Goal: Task Accomplishment & Management: Manage account settings

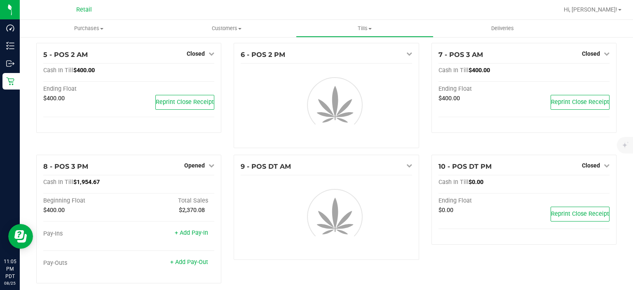
scroll to position [161, 0]
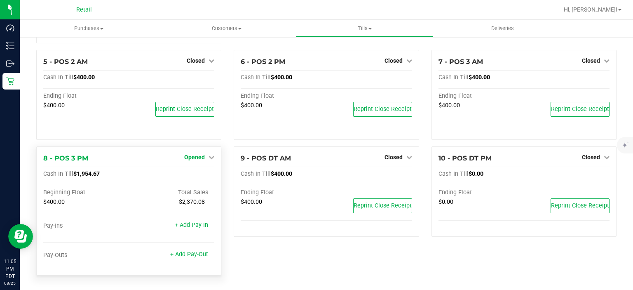
click at [191, 157] on span "Opened" at bounding box center [194, 157] width 21 height 7
click at [194, 173] on link "Close Till" at bounding box center [196, 174] width 22 height 7
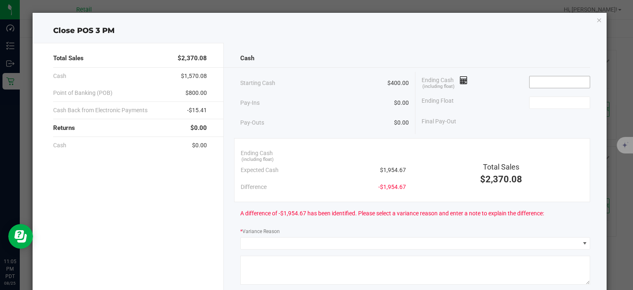
click at [555, 82] on input at bounding box center [559, 82] width 61 height 12
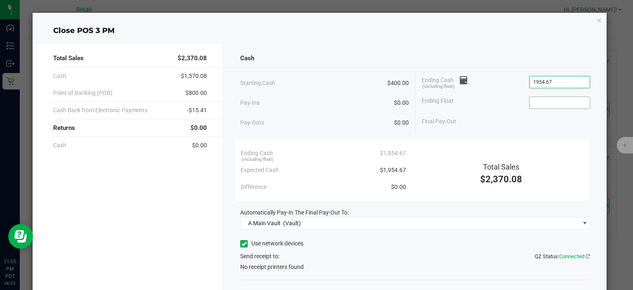
click at [548, 102] on input at bounding box center [559, 103] width 61 height 12
type input "$1,954.67"
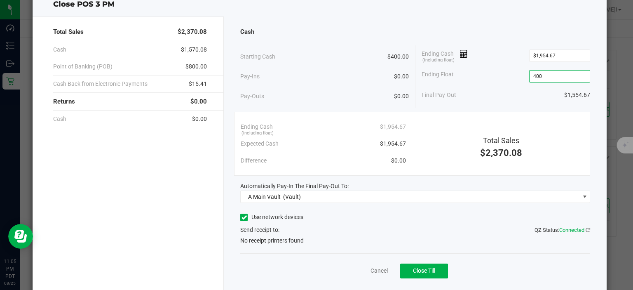
scroll to position [28, 0]
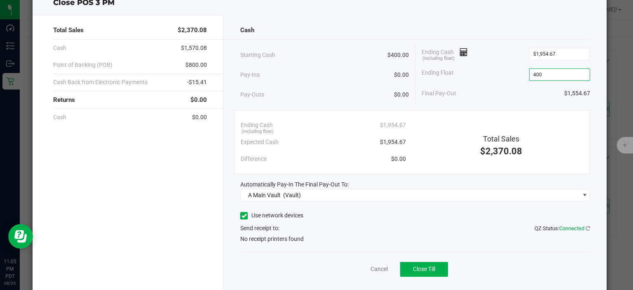
click at [244, 215] on icon at bounding box center [243, 215] width 5 height 0
click at [0, 0] on input "Use network devices" at bounding box center [0, 0] width 0 height 0
type input "$400.00"
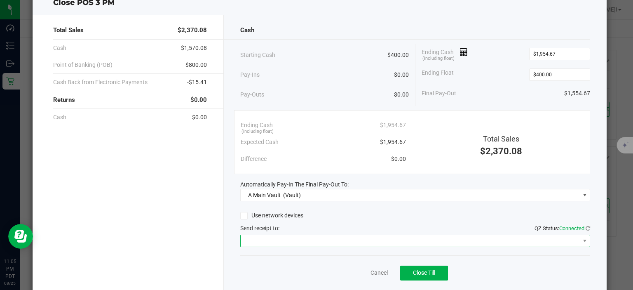
click at [323, 240] on span at bounding box center [410, 241] width 339 height 12
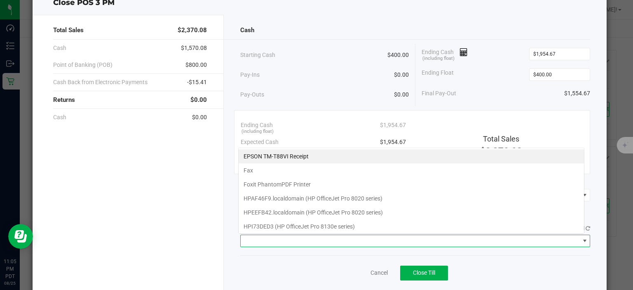
scroll to position [12, 346]
click at [298, 159] on Receipt "EPSON TM-T88VI Receipt" at bounding box center [411, 156] width 345 height 14
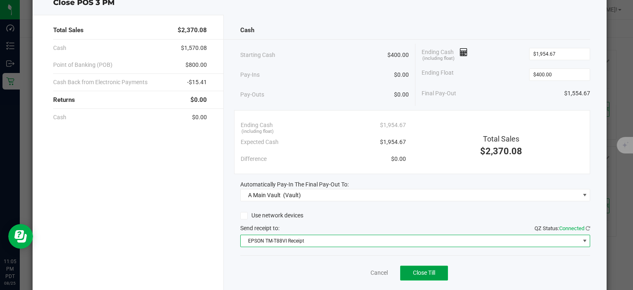
click at [413, 266] on button "Close Till" at bounding box center [424, 272] width 48 height 15
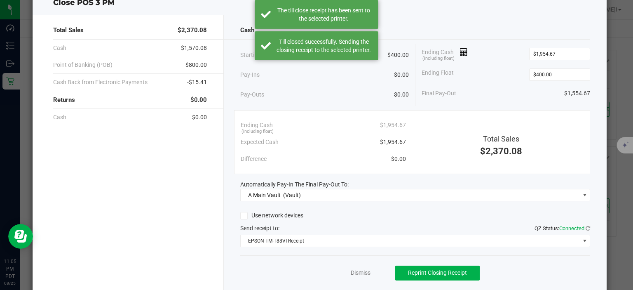
scroll to position [0, 0]
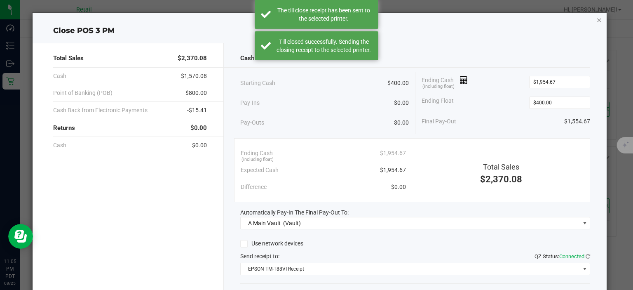
click at [596, 23] on icon "button" at bounding box center [599, 20] width 6 height 10
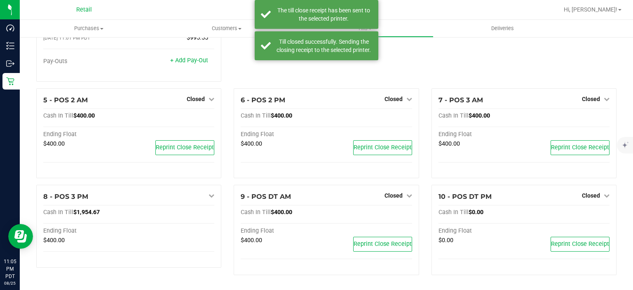
scroll to position [122, 0]
click at [610, 13] on span "Hi, [PERSON_NAME]!" at bounding box center [591, 9] width 54 height 7
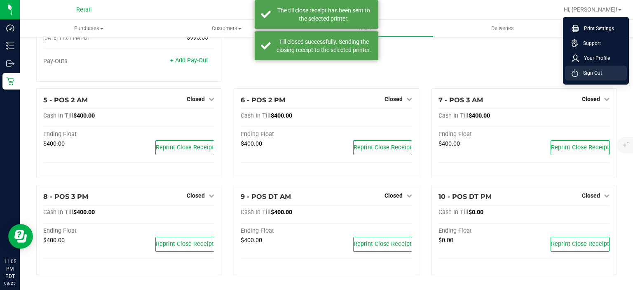
click at [596, 78] on li "Sign Out" at bounding box center [596, 73] width 62 height 15
